Goal: Information Seeking & Learning: Learn about a topic

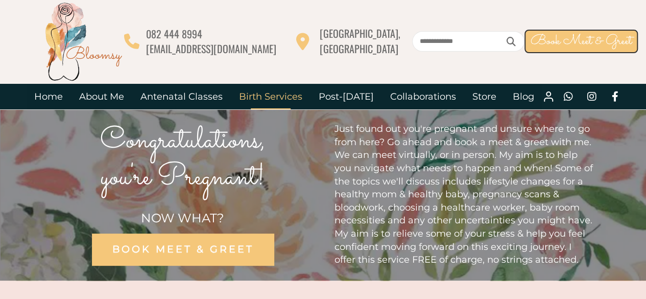
click at [292, 94] on link "Birth Services" at bounding box center [271, 97] width 80 height 26
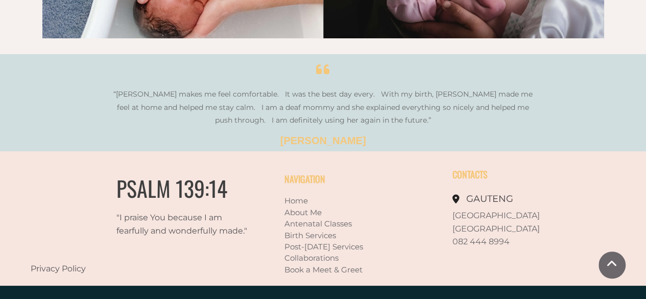
scroll to position [1853, 0]
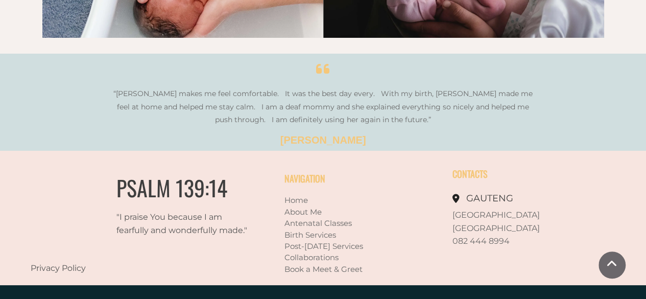
click at [306, 230] on link "Birth Services" at bounding box center [310, 235] width 52 height 10
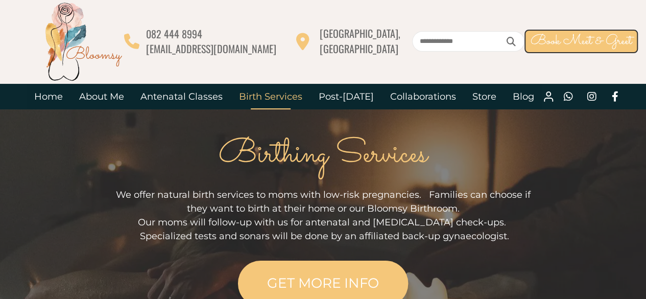
click at [392, 277] on link "GET MORE INFO" at bounding box center [323, 282] width 170 height 45
click at [347, 281] on span "GET MORE INFO" at bounding box center [323, 283] width 112 height 16
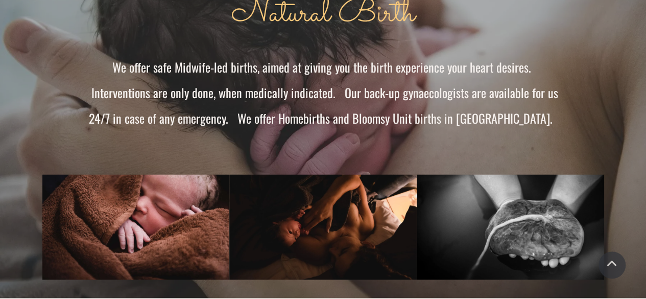
scroll to position [689, 0]
